Goal: Task Accomplishment & Management: Manage account settings

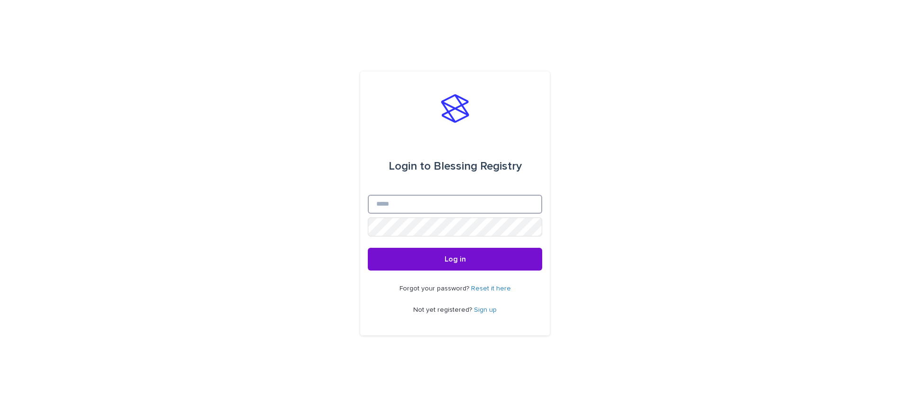
type input "**********"
click at [468, 259] on button "Log in" at bounding box center [455, 259] width 174 height 23
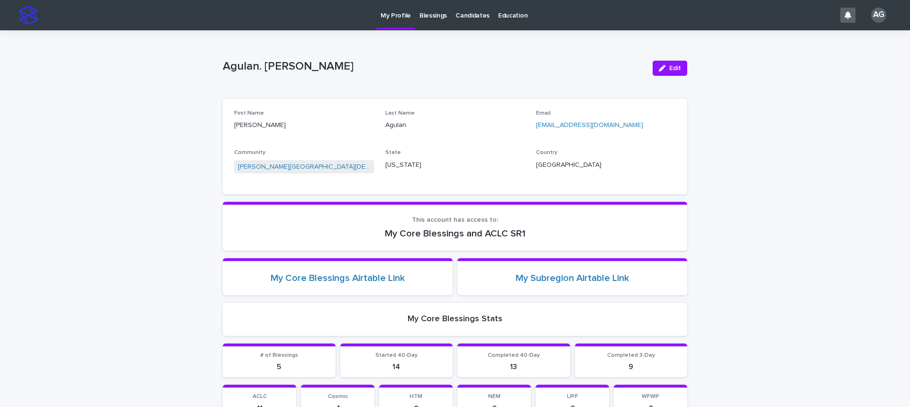
click at [399, 14] on p "My Profile" at bounding box center [395, 10] width 30 height 20
click at [700, 110] on div "Loading... Saving… Loading... Saving… Agulan. [PERSON_NAME]. [PERSON_NAME] Sorr…" at bounding box center [455, 341] width 910 height 623
